Goal: Information Seeking & Learning: Check status

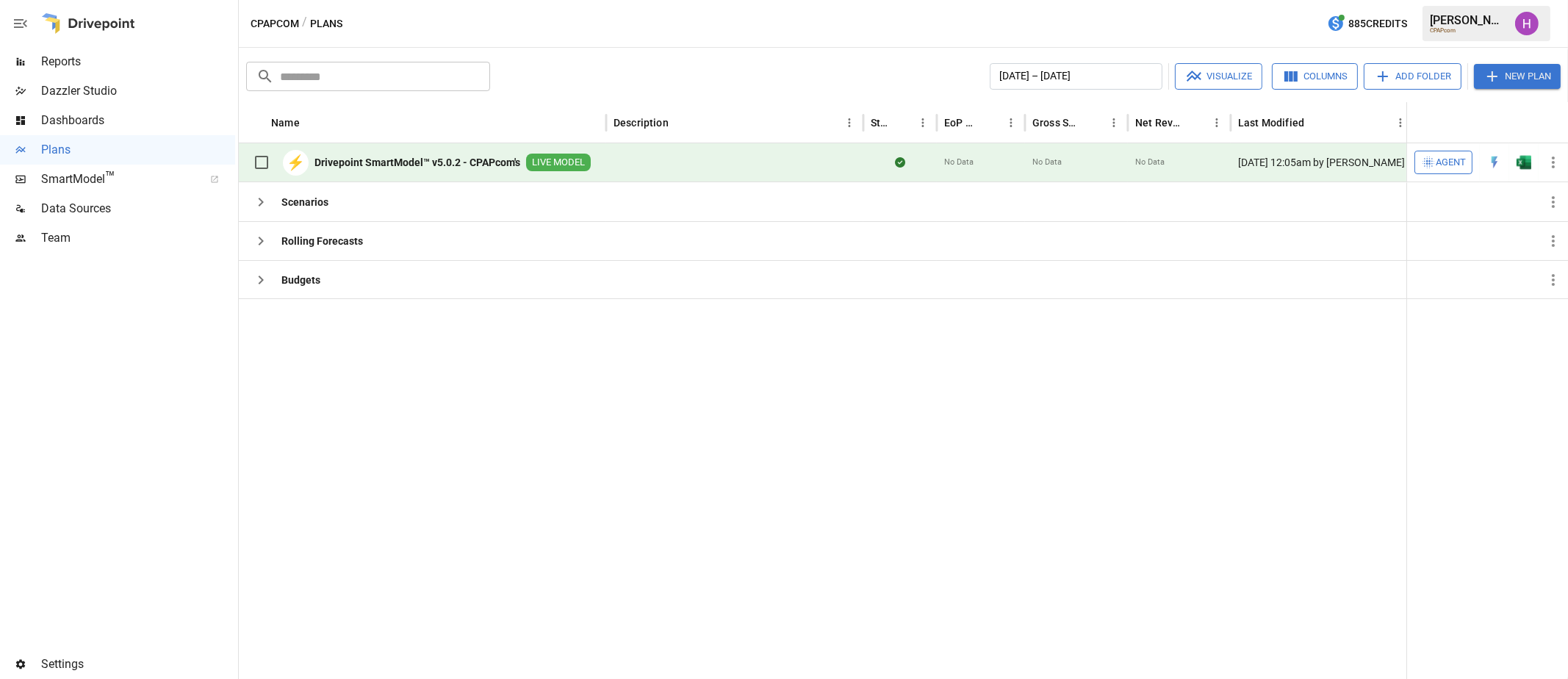
click at [60, 62] on span "Reports" at bounding box center [138, 61] width 194 height 17
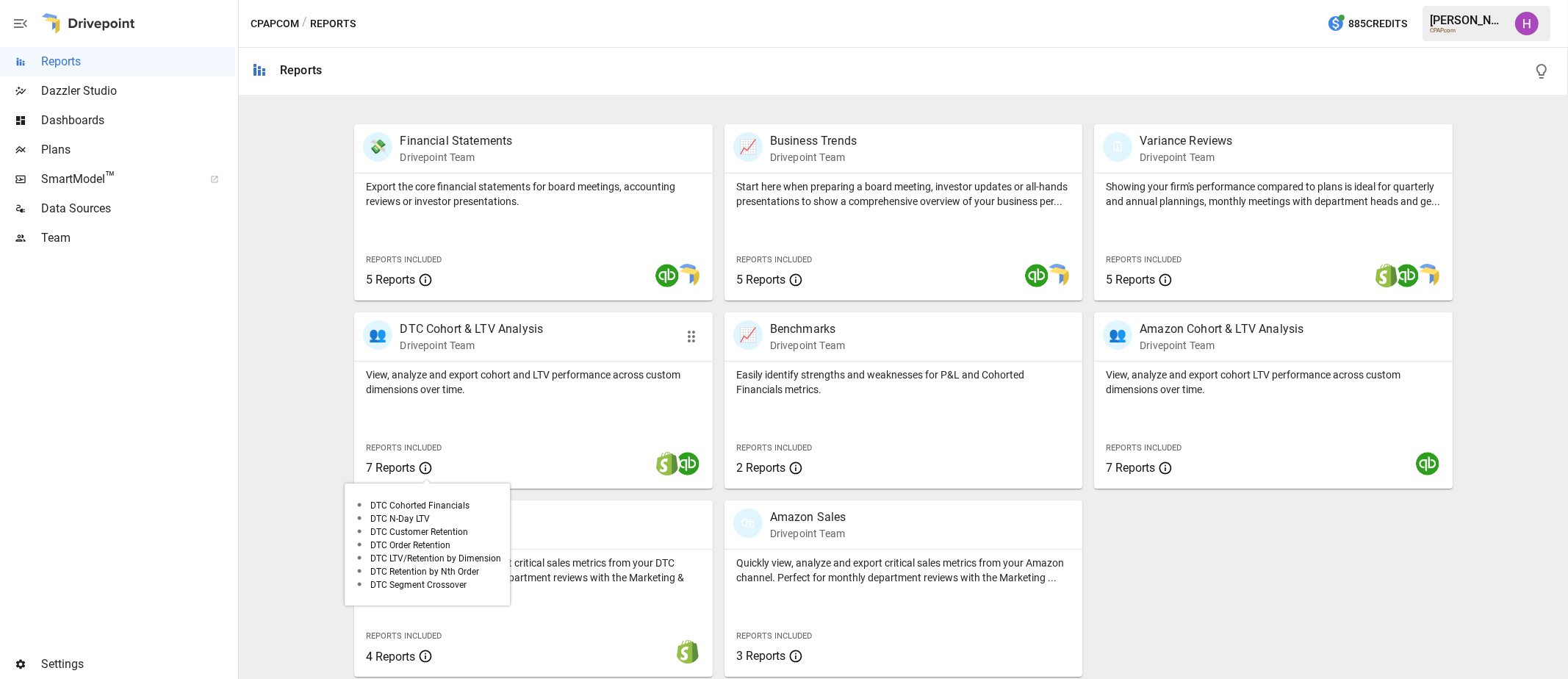
scroll to position [272, 0]
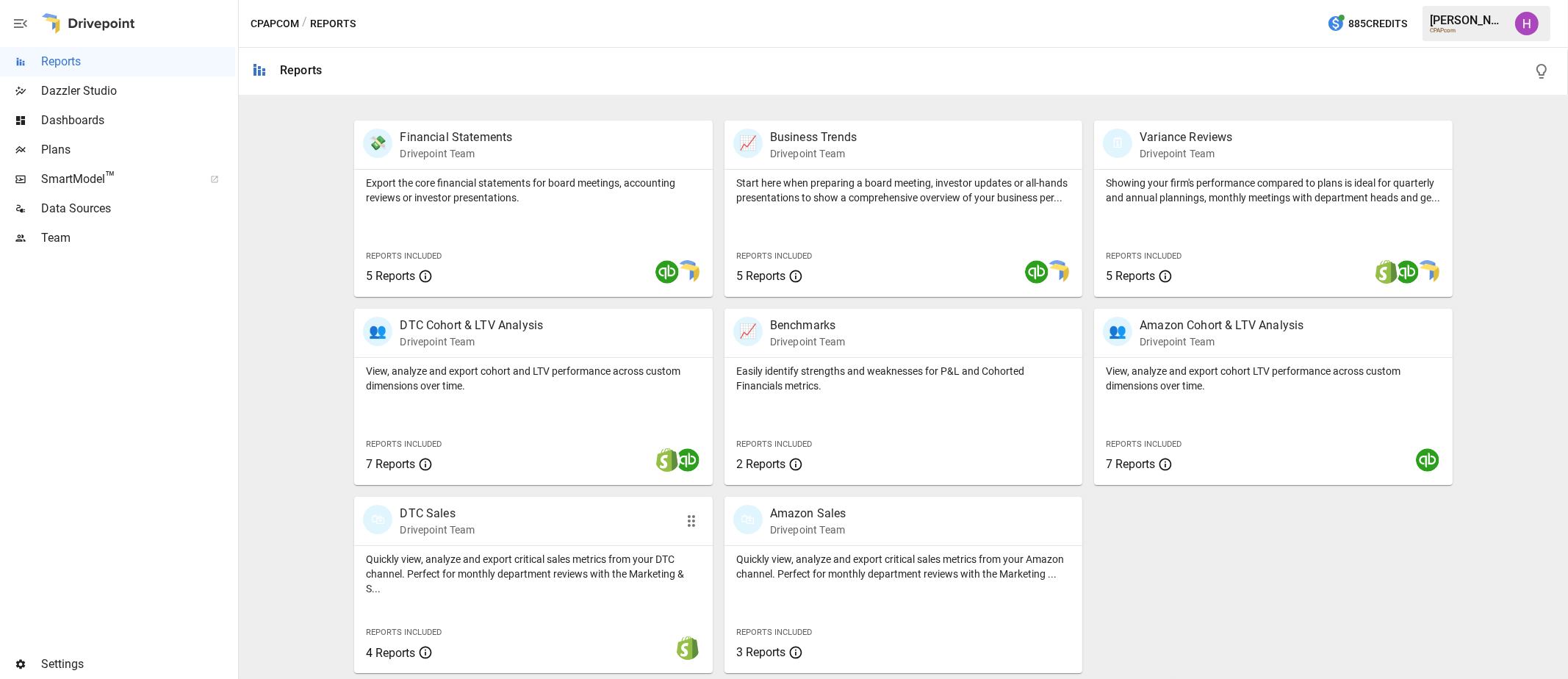
click at [513, 501] on div "🛍 DTC Sales Drivepoint Team" at bounding box center [532, 521] width 358 height 48
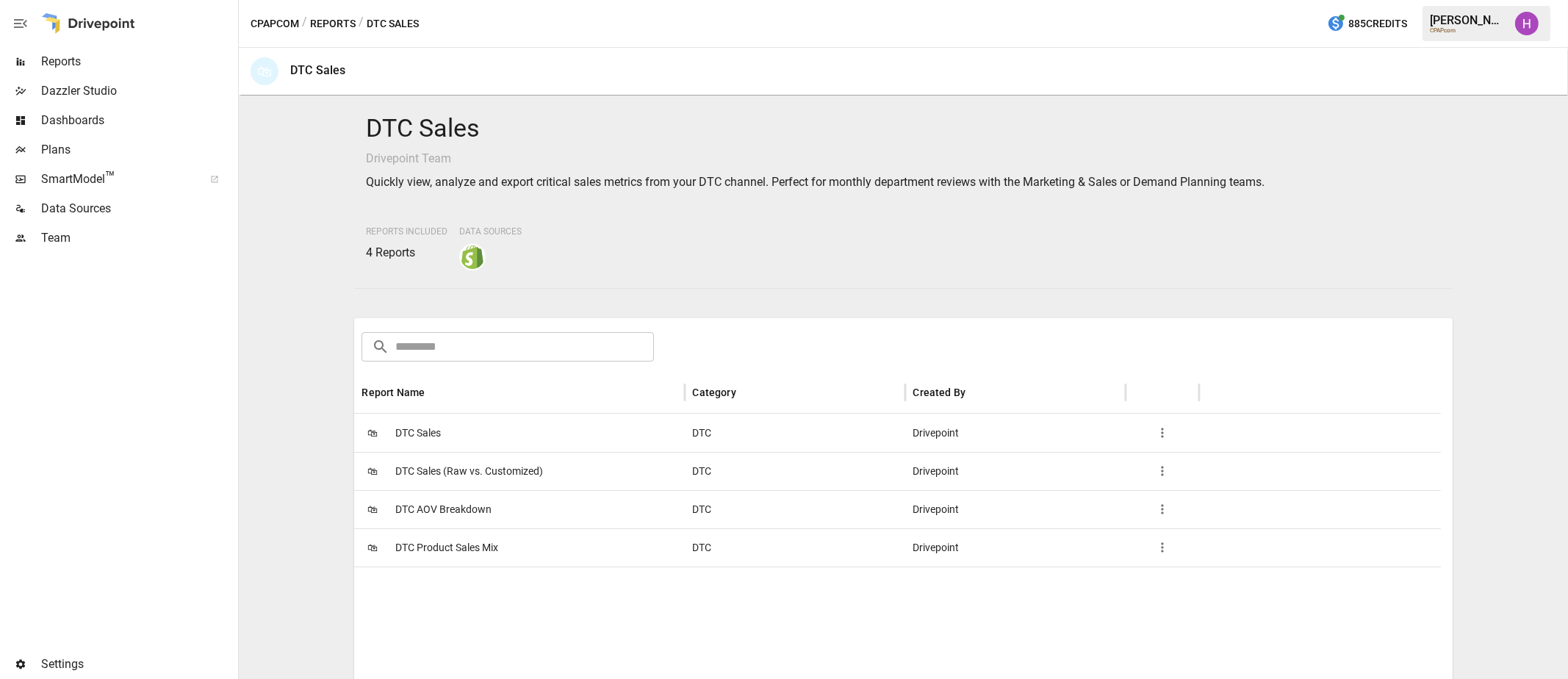
click at [417, 427] on span "DTC Sales" at bounding box center [418, 433] width 46 height 38
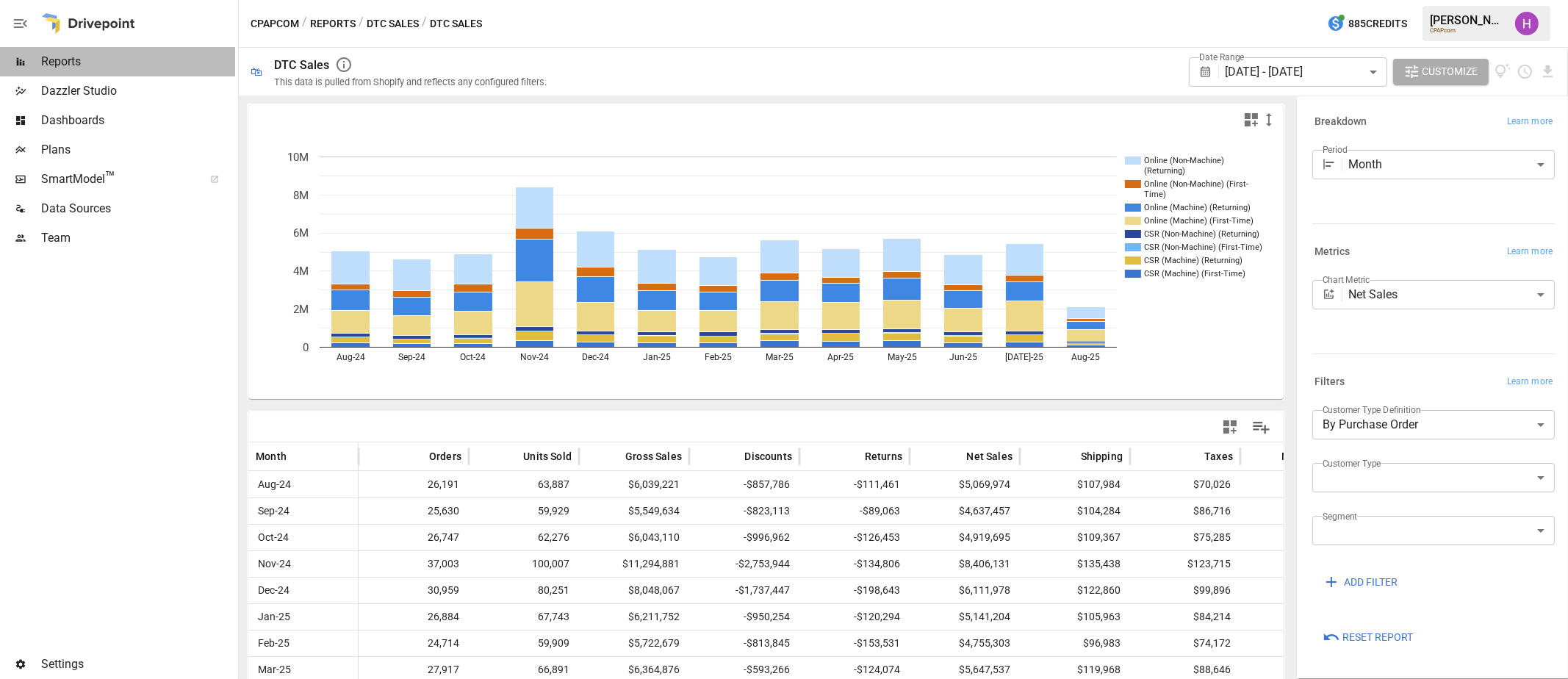
click at [59, 65] on span "Reports" at bounding box center [138, 61] width 194 height 17
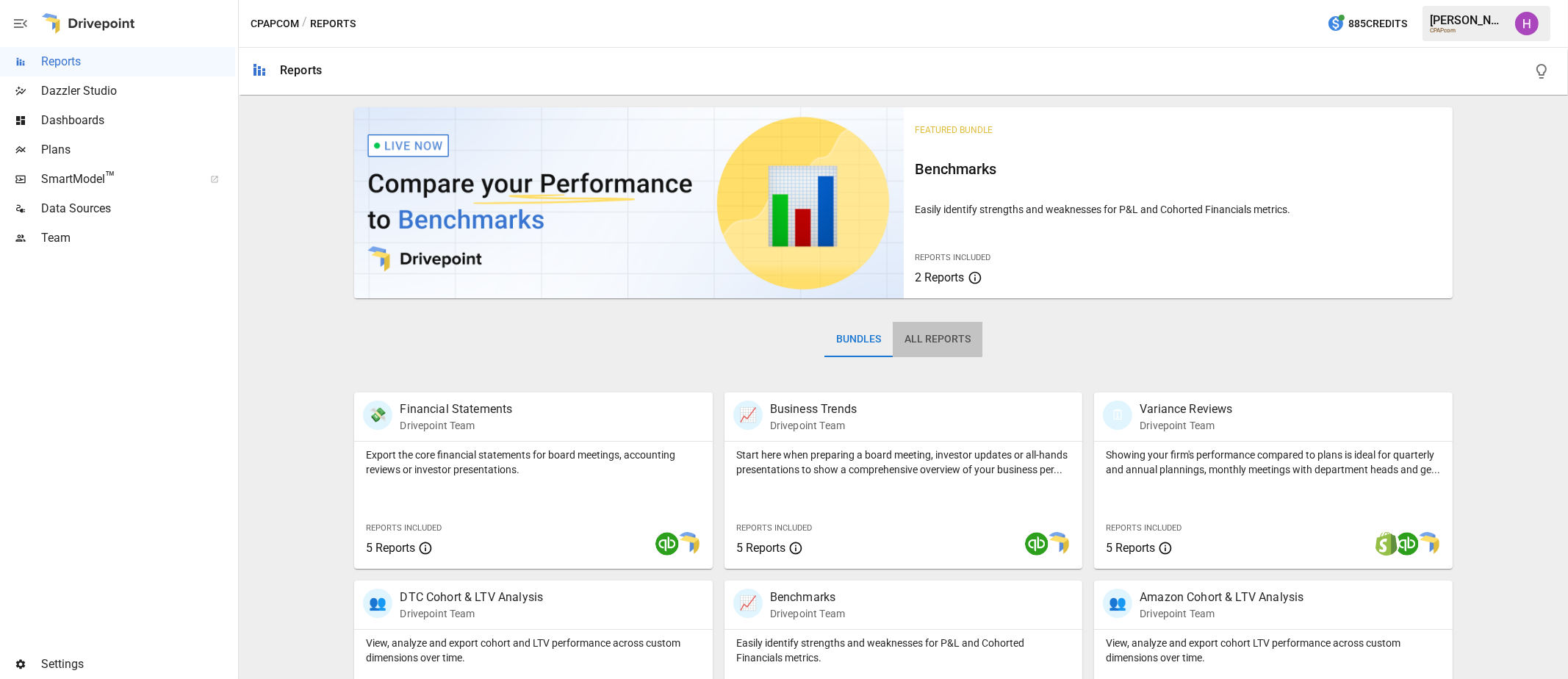
click at [908, 336] on button "All Reports" at bounding box center [937, 340] width 90 height 35
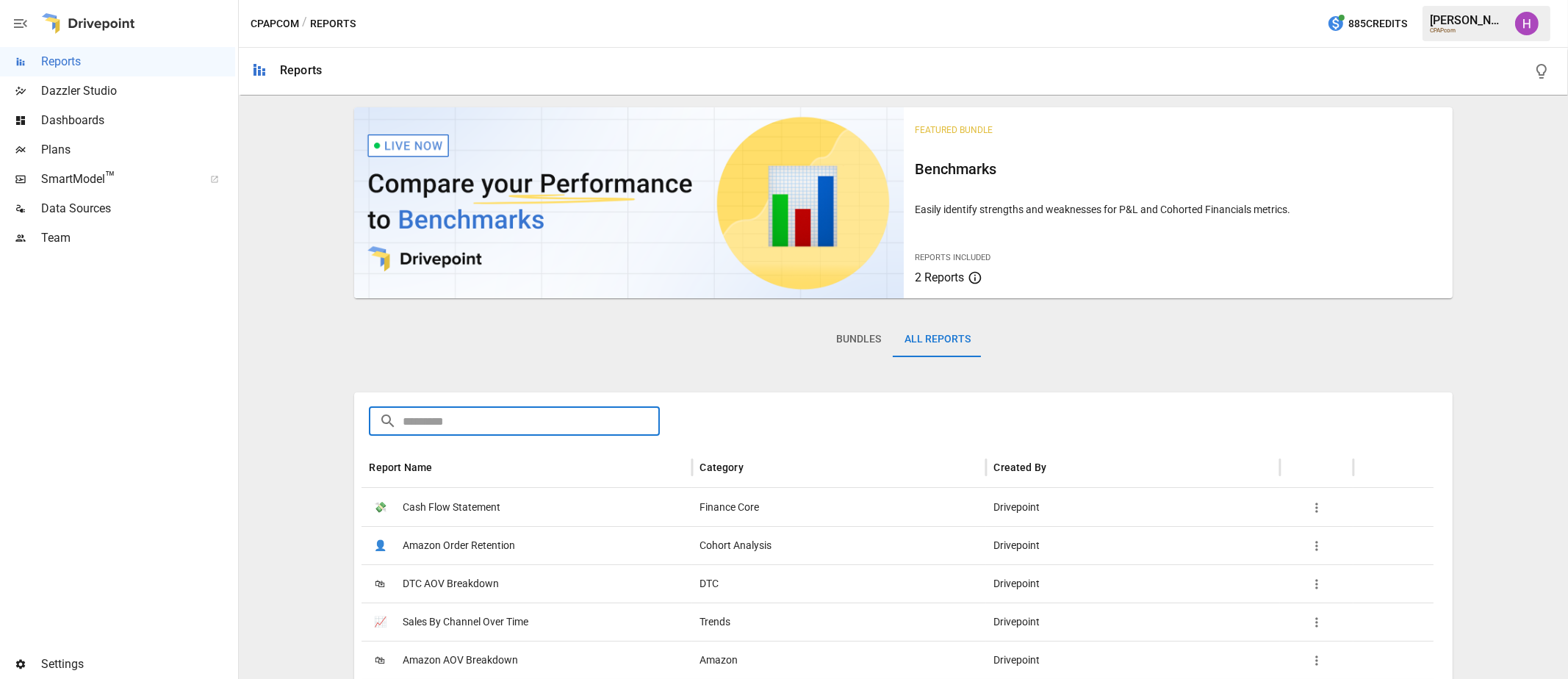
drag, startPoint x: 569, startPoint y: 418, endPoint x: 564, endPoint y: 402, distance: 16.8
click at [569, 418] on input "text" at bounding box center [531, 421] width 257 height 29
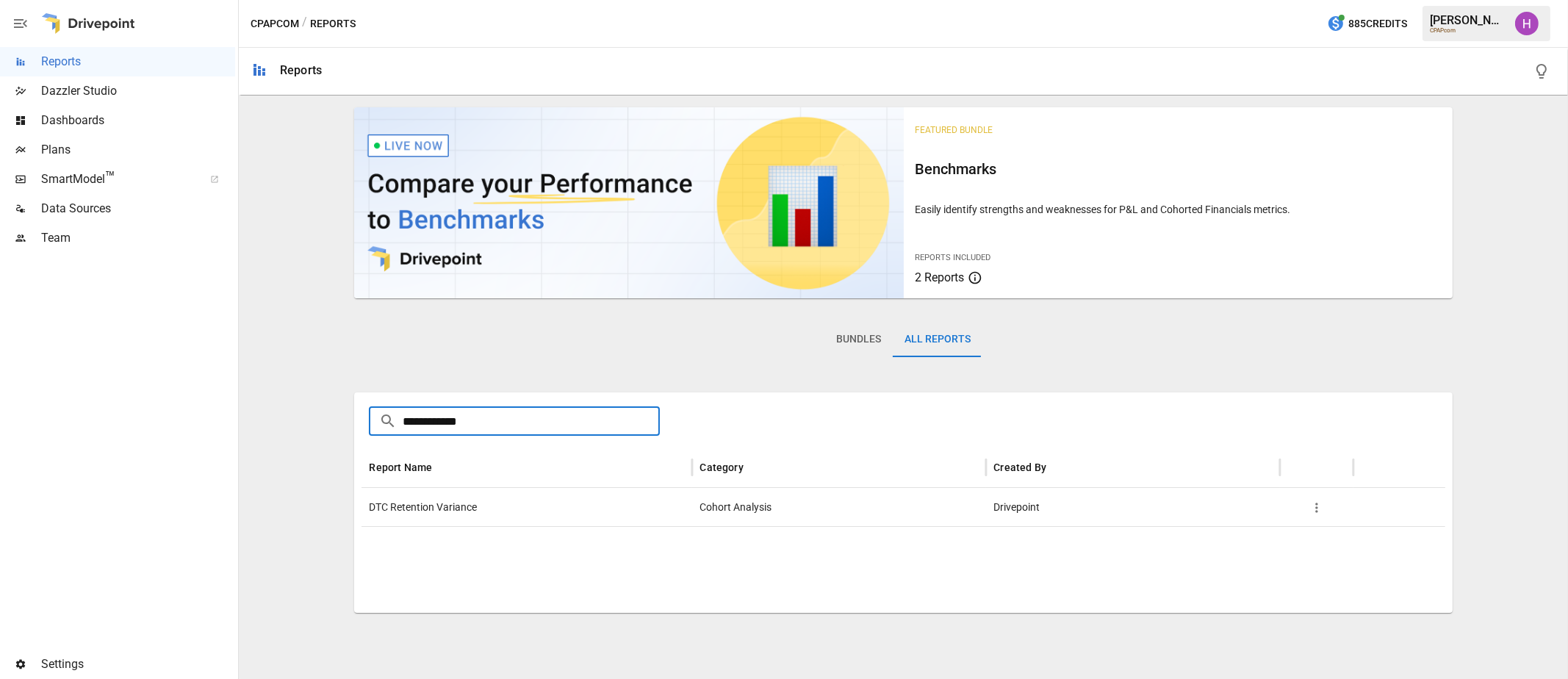
type input "**********"
click at [422, 513] on span "DTC Retention Variance" at bounding box center [422, 508] width 108 height 38
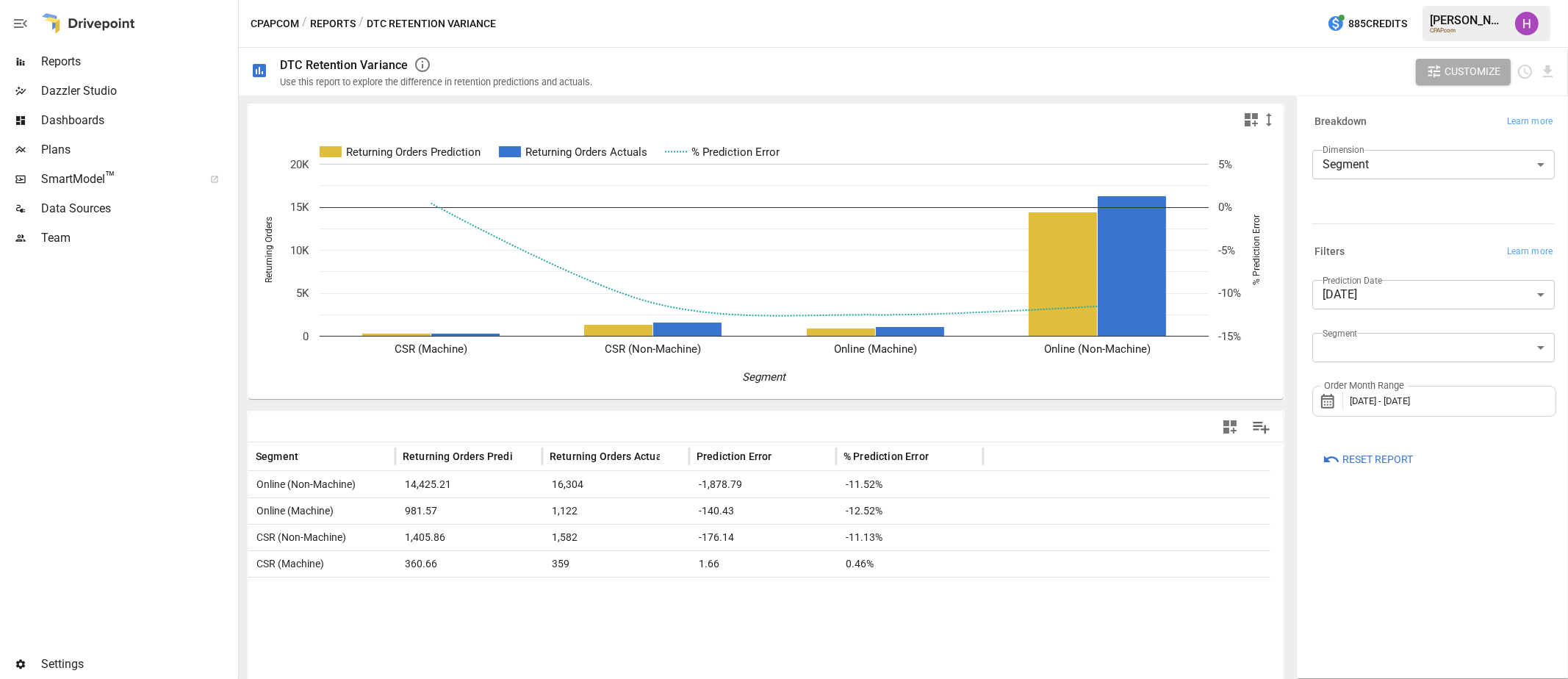
click at [1474, 0] on body "**********" at bounding box center [784, 0] width 1568 height 0
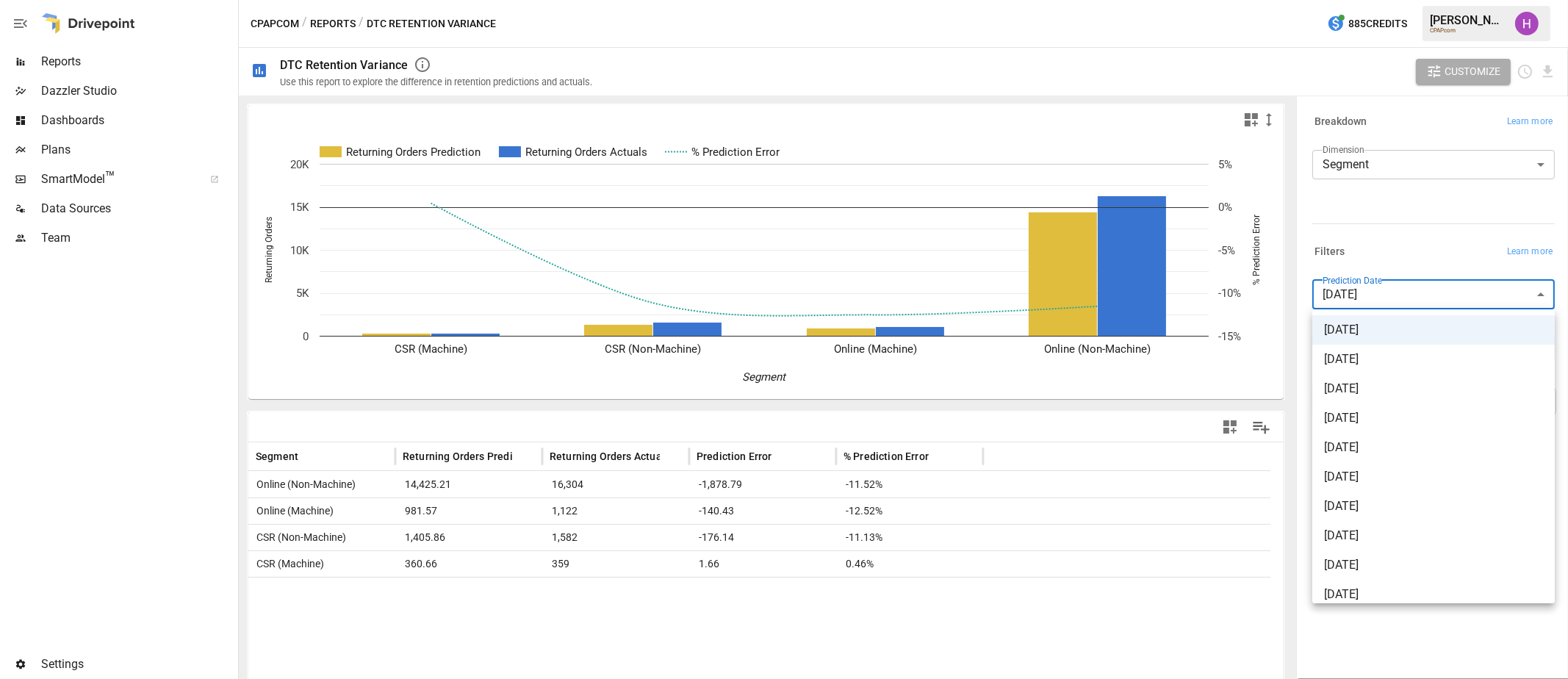
click at [1392, 354] on span "[DATE]" at bounding box center [1434, 359] width 219 height 17
type input "**********"
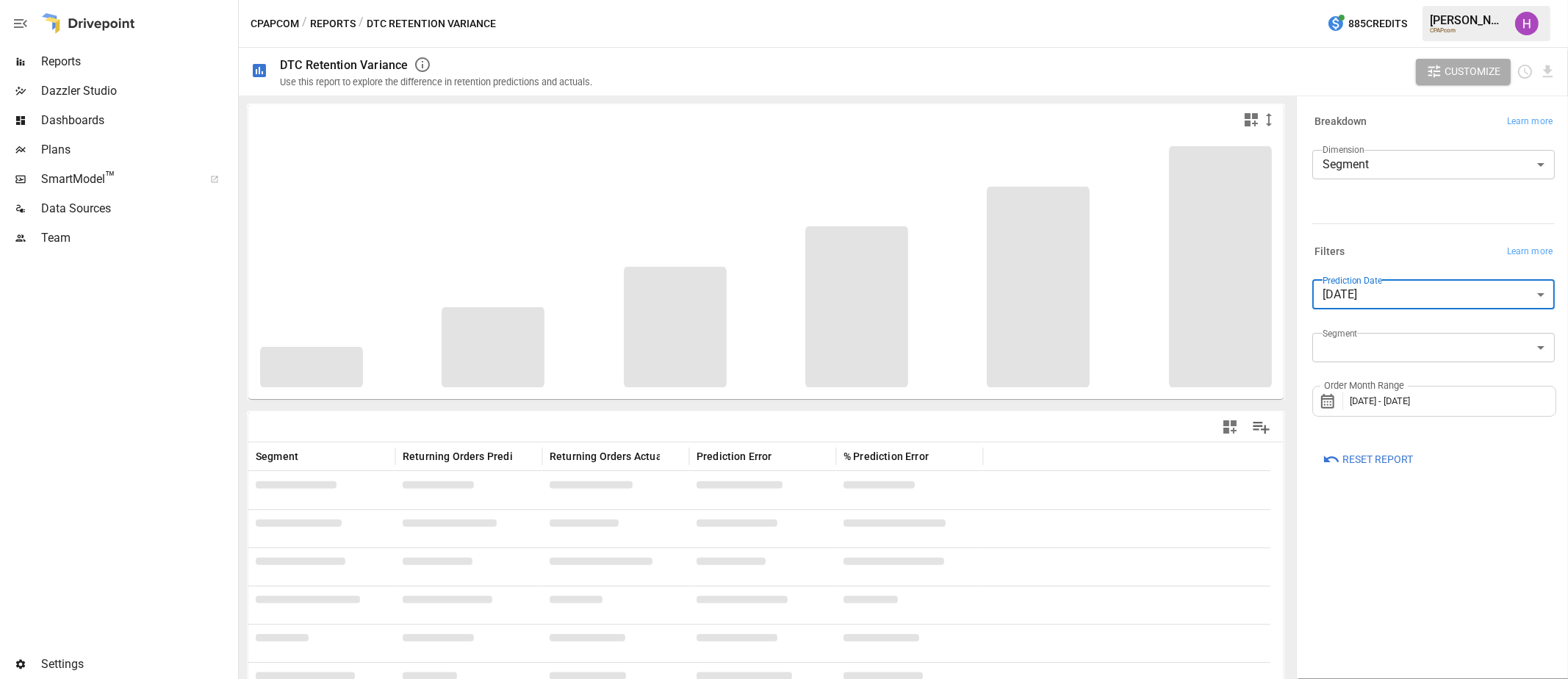
click at [1410, 402] on span "[DATE] - [DATE]" at bounding box center [1380, 401] width 60 height 11
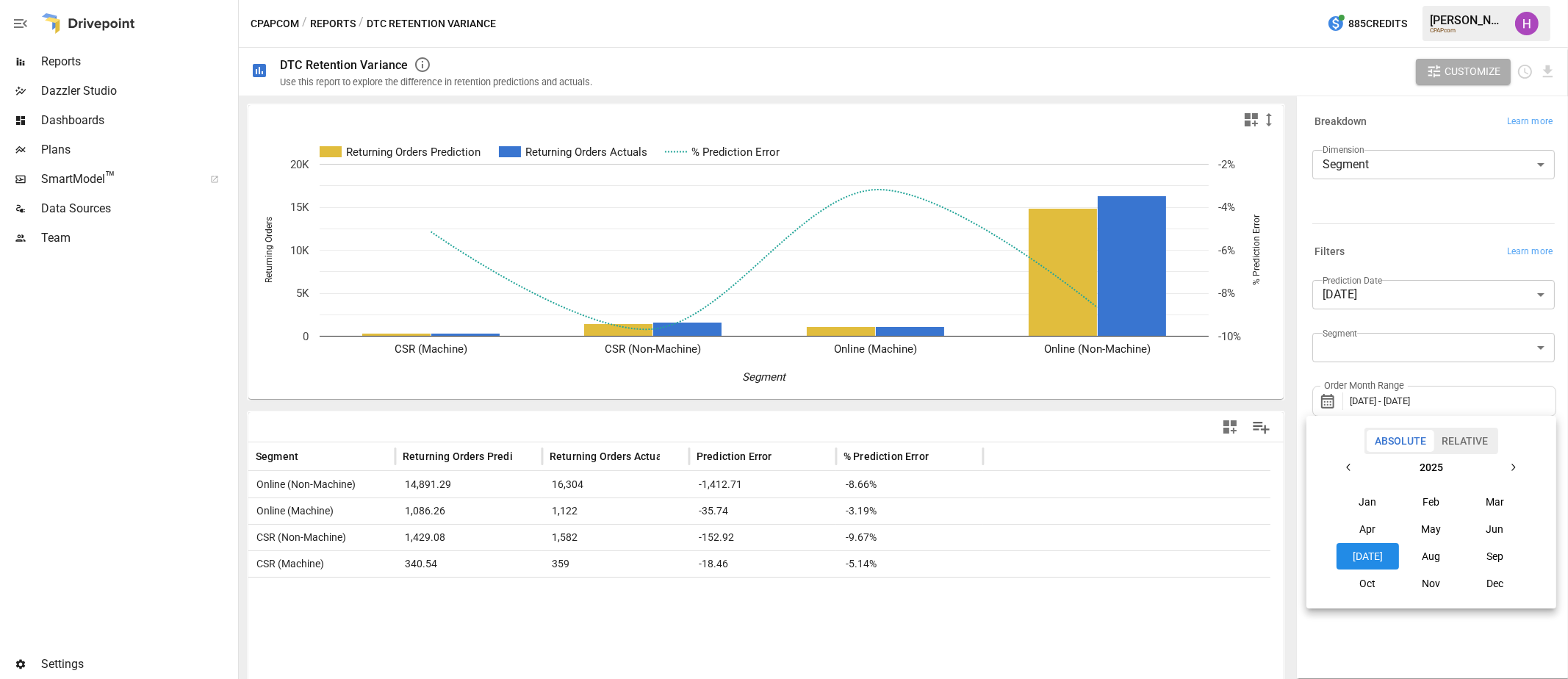
click at [1500, 533] on button "Jun" at bounding box center [1495, 529] width 63 height 27
click at [1494, 535] on button "Jun" at bounding box center [1495, 529] width 63 height 27
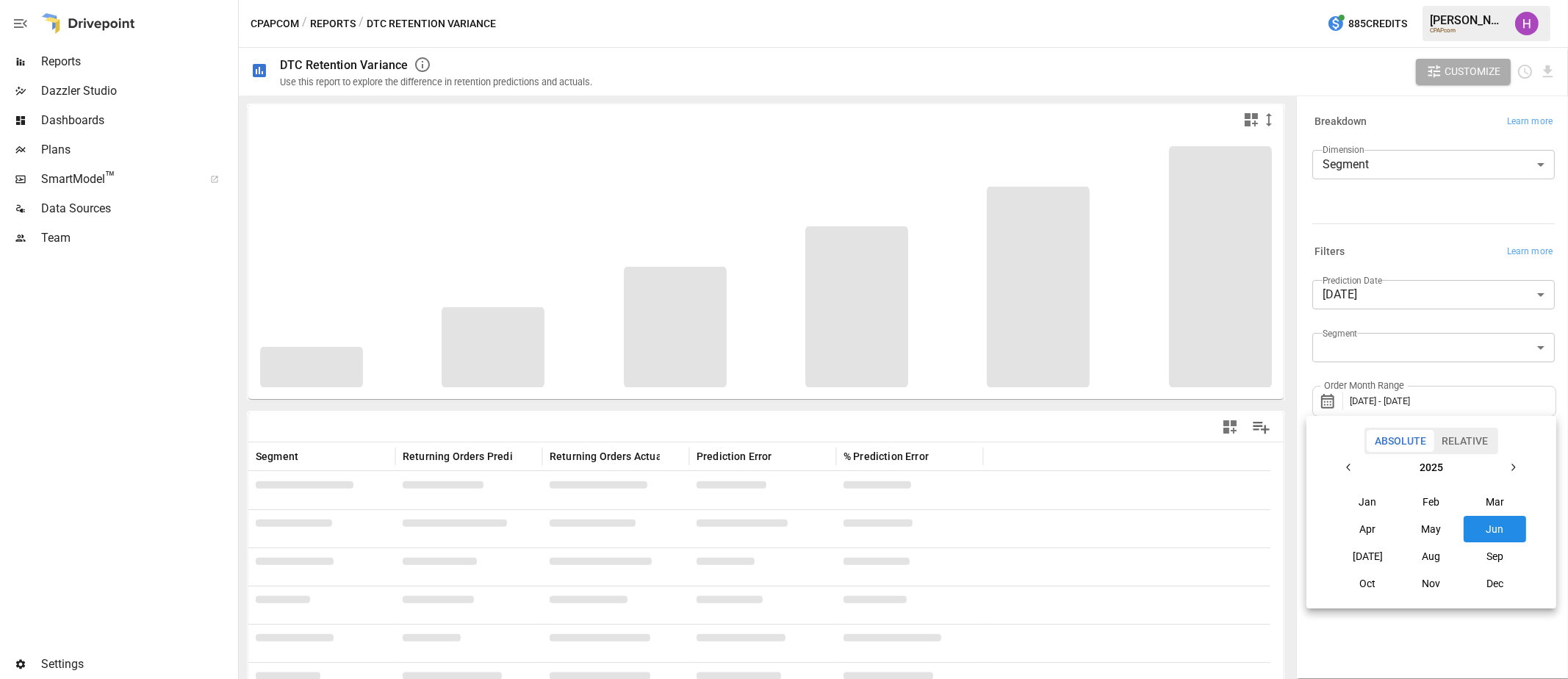
click at [1338, 650] on div at bounding box center [784, 340] width 1568 height 679
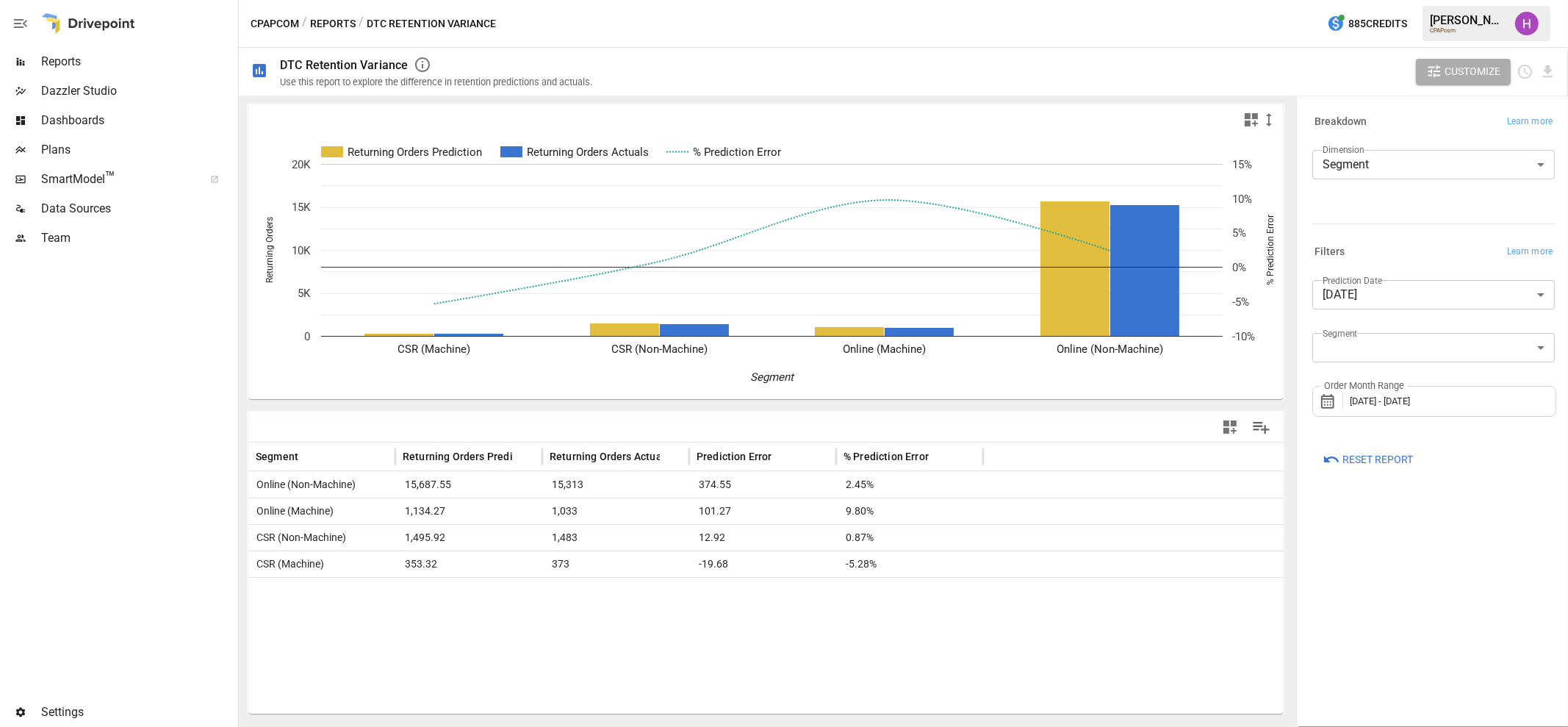
click at [104, 184] on span "SmartModel ™" at bounding box center [117, 179] width 152 height 17
click at [1522, 28] on img "Harry Antonio" at bounding box center [1527, 23] width 23 height 23
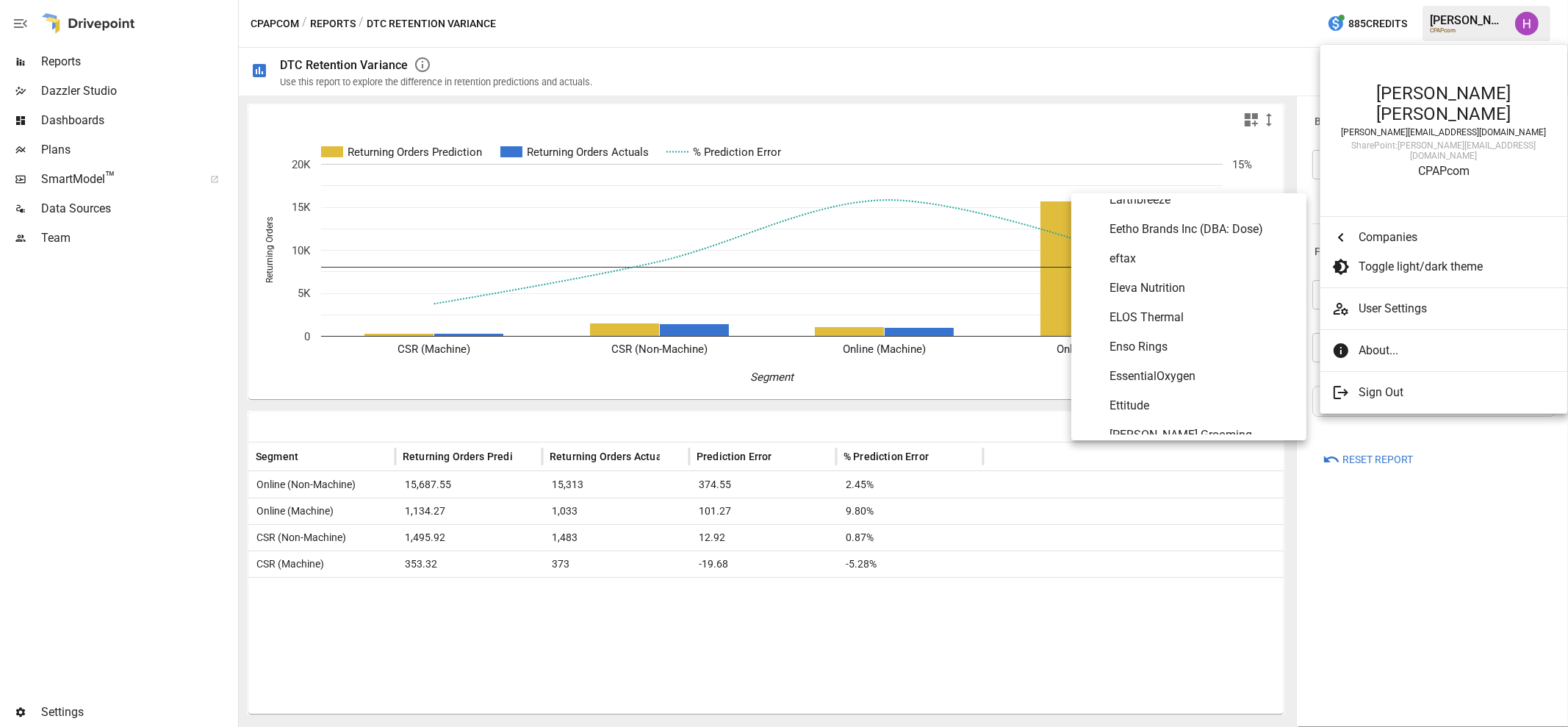
scroll to position [2339, 0]
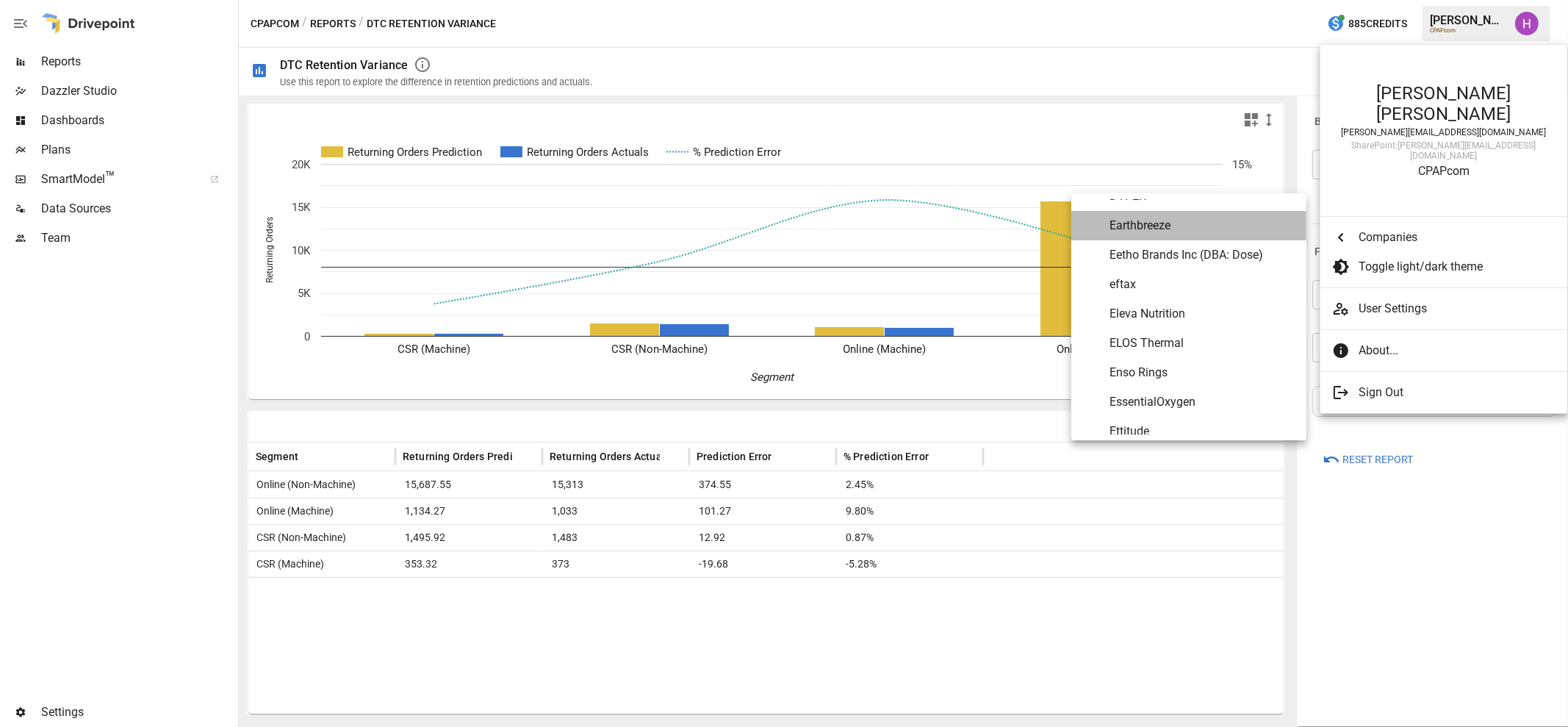
click at [1172, 223] on span "Earthbreeze" at bounding box center [1202, 226] width 185 height 17
